Goal: Information Seeking & Learning: Check status

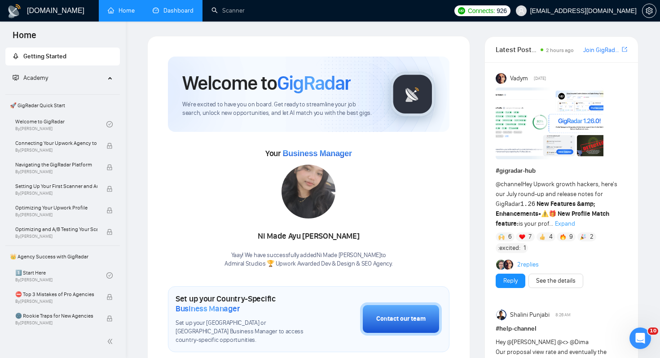
click at [180, 10] on link "Dashboard" at bounding box center [173, 11] width 41 height 8
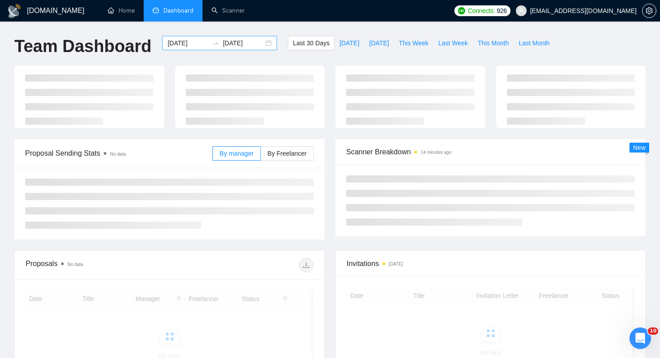
click at [262, 42] on div "[DATE] [DATE]" at bounding box center [219, 43] width 115 height 14
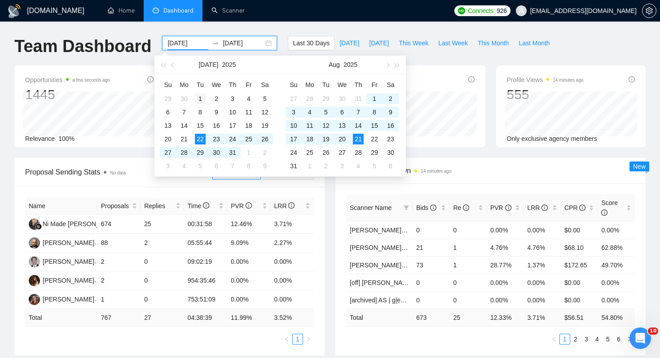
type input "[DATE]"
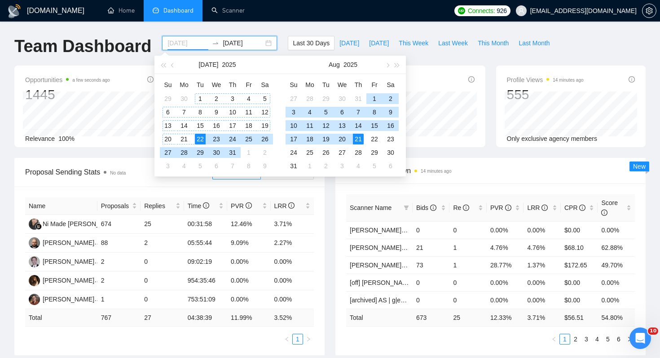
click at [200, 97] on div "1" at bounding box center [200, 98] width 11 height 11
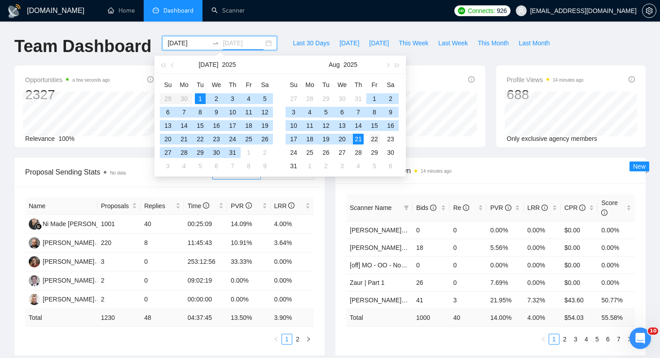
type input "[DATE]"
click at [372, 139] on div "22" at bounding box center [374, 139] width 11 height 11
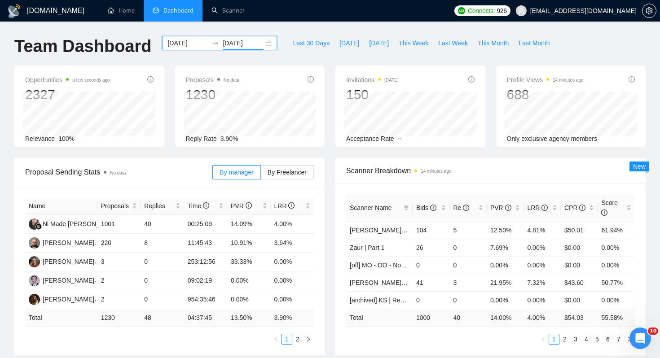
click at [331, 167] on div "Scanner Breakdown 14 minutes ago Scanner Name Bids Re PVR LRR CPR Score [PERSON…" at bounding box center [490, 257] width 321 height 198
drag, startPoint x: 100, startPoint y: 317, endPoint x: 115, endPoint y: 317, distance: 15.3
click at [115, 317] on td "1230" at bounding box center [118, 318] width 43 height 18
click at [107, 317] on td "1230" at bounding box center [118, 318] width 43 height 18
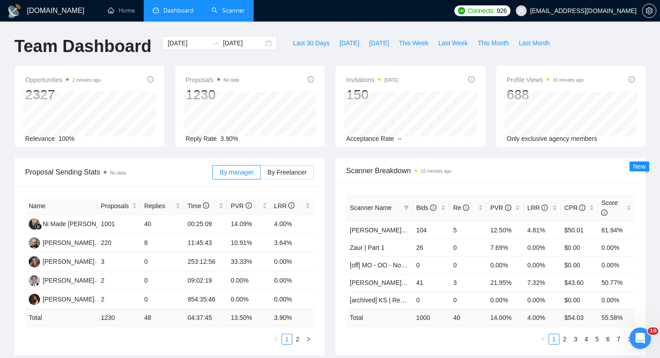
click at [236, 14] on link "Scanner" at bounding box center [227, 11] width 33 height 8
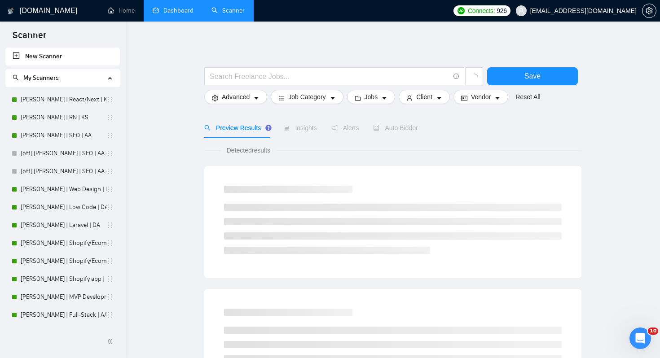
click at [175, 14] on link "Dashboard" at bounding box center [173, 11] width 41 height 8
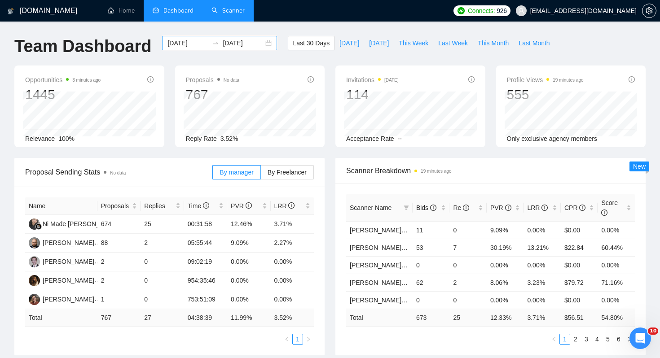
click at [260, 44] on div "[DATE] [DATE]" at bounding box center [219, 43] width 115 height 14
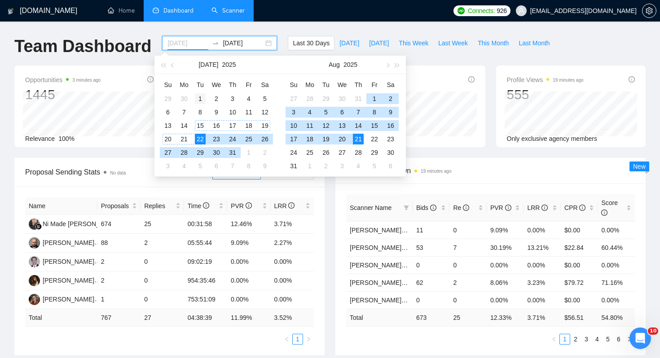
type input "[DATE]"
click at [202, 95] on div "1" at bounding box center [200, 98] width 11 height 11
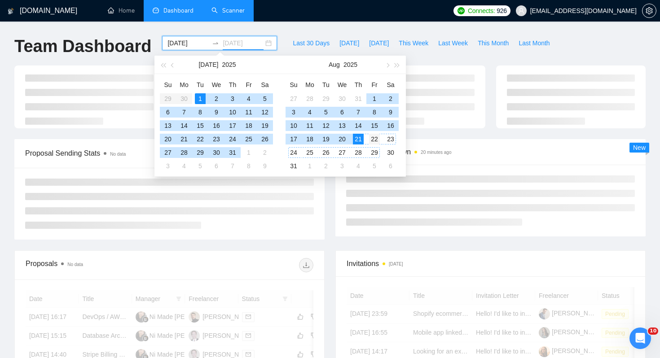
type input "[DATE]"
click at [374, 138] on div "22" at bounding box center [374, 139] width 11 height 11
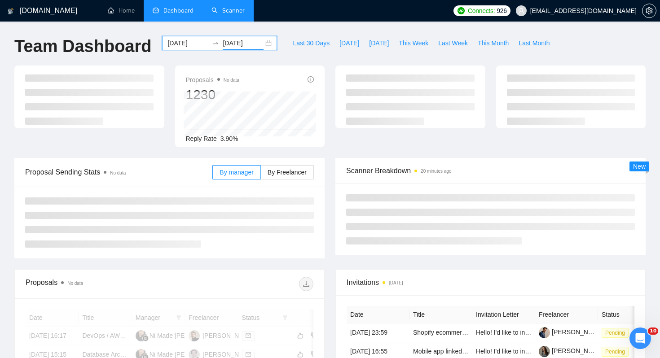
click at [330, 170] on div "Scanner Breakdown 20 minutes ago New" at bounding box center [490, 206] width 321 height 97
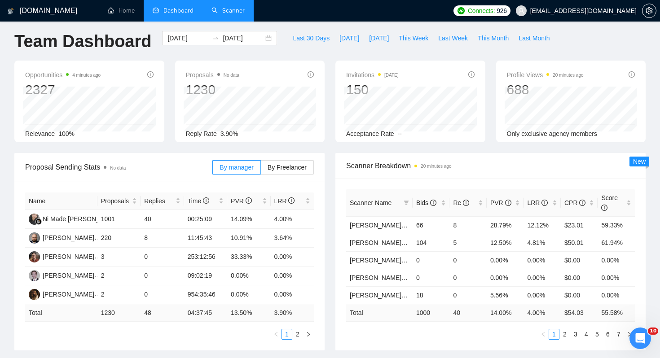
scroll to position [4, 0]
click at [260, 41] on div "[DATE] [DATE]" at bounding box center [219, 39] width 115 height 14
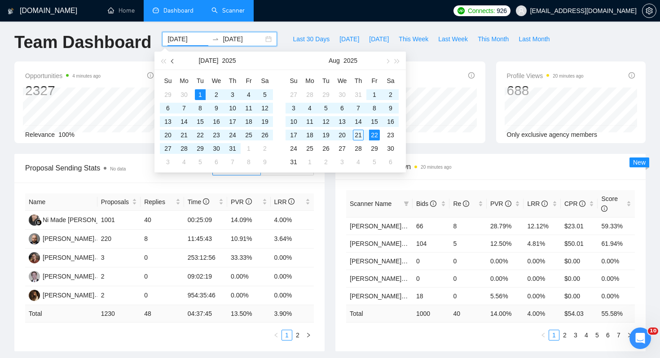
click at [173, 61] on span "button" at bounding box center [173, 61] width 4 height 4
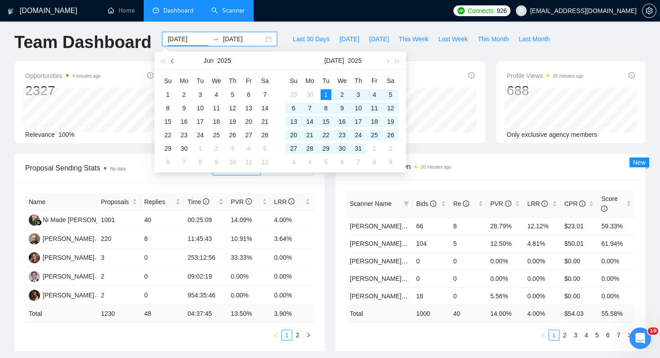
click at [173, 61] on span "button" at bounding box center [173, 61] width 4 height 4
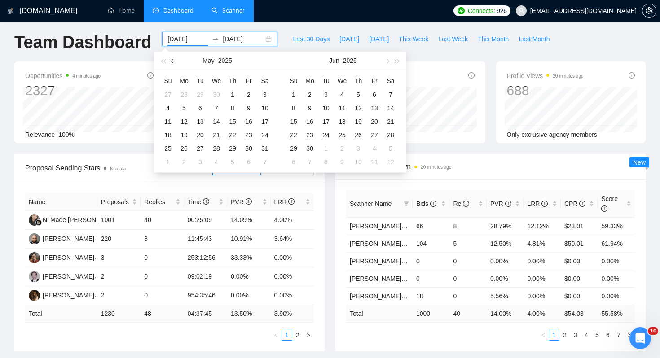
click at [173, 61] on span "button" at bounding box center [173, 61] width 4 height 4
type input "[DATE]"
click at [201, 94] on div "1" at bounding box center [200, 94] width 11 height 11
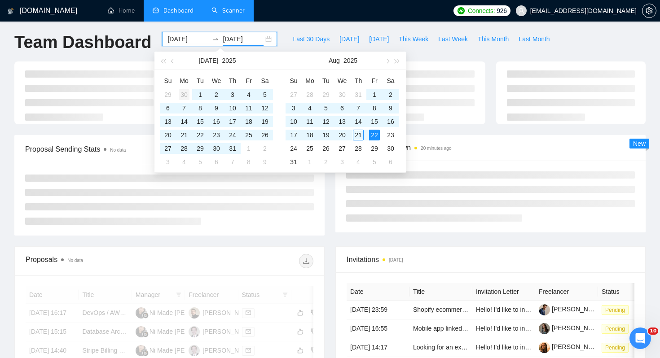
type input "[DATE]"
click at [182, 92] on div "30" at bounding box center [184, 94] width 11 height 11
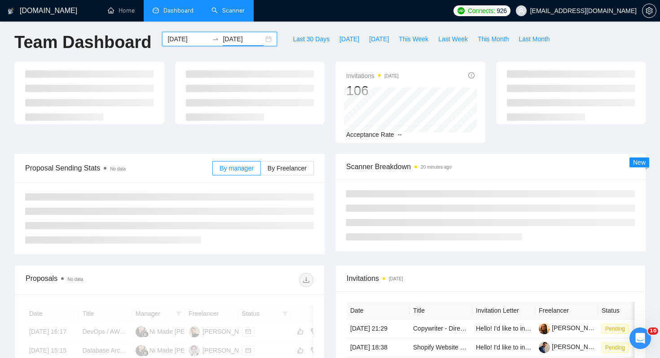
click at [328, 122] on div at bounding box center [250, 103] width 161 height 82
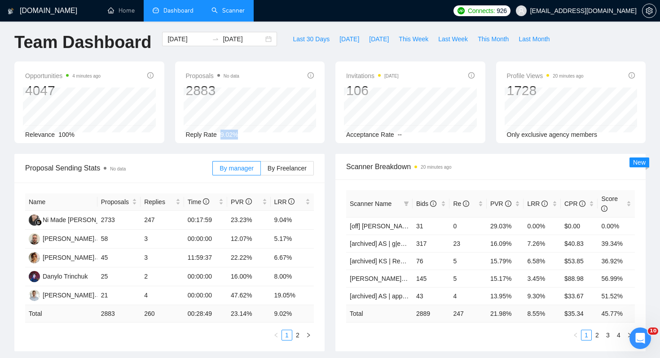
drag, startPoint x: 219, startPoint y: 135, endPoint x: 250, endPoint y: 134, distance: 30.5
click at [250, 134] on div "Reply Rate 9.02%" at bounding box center [250, 135] width 128 height 10
click at [233, 134] on span "9.02%" at bounding box center [229, 134] width 18 height 7
